Goal: Task Accomplishment & Management: Complete application form

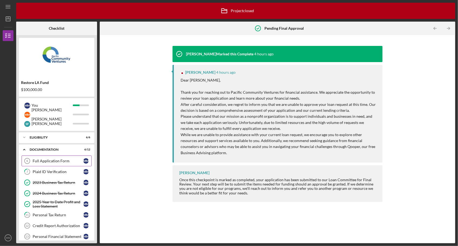
click at [62, 161] on div "Full Application Form" at bounding box center [58, 160] width 51 height 4
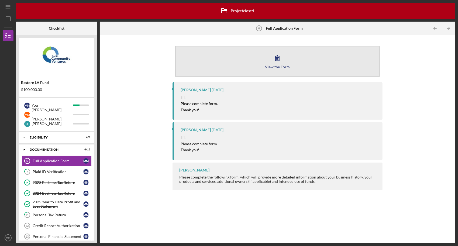
click at [276, 63] on icon "button" at bounding box center [277, 57] width 13 height 13
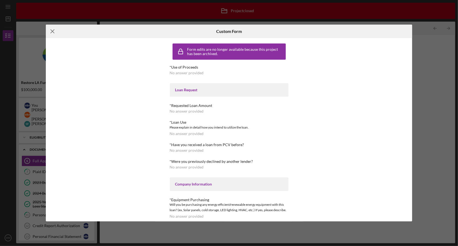
click at [53, 32] on line at bounding box center [53, 32] width 4 height 4
